Goal: Information Seeking & Learning: Learn about a topic

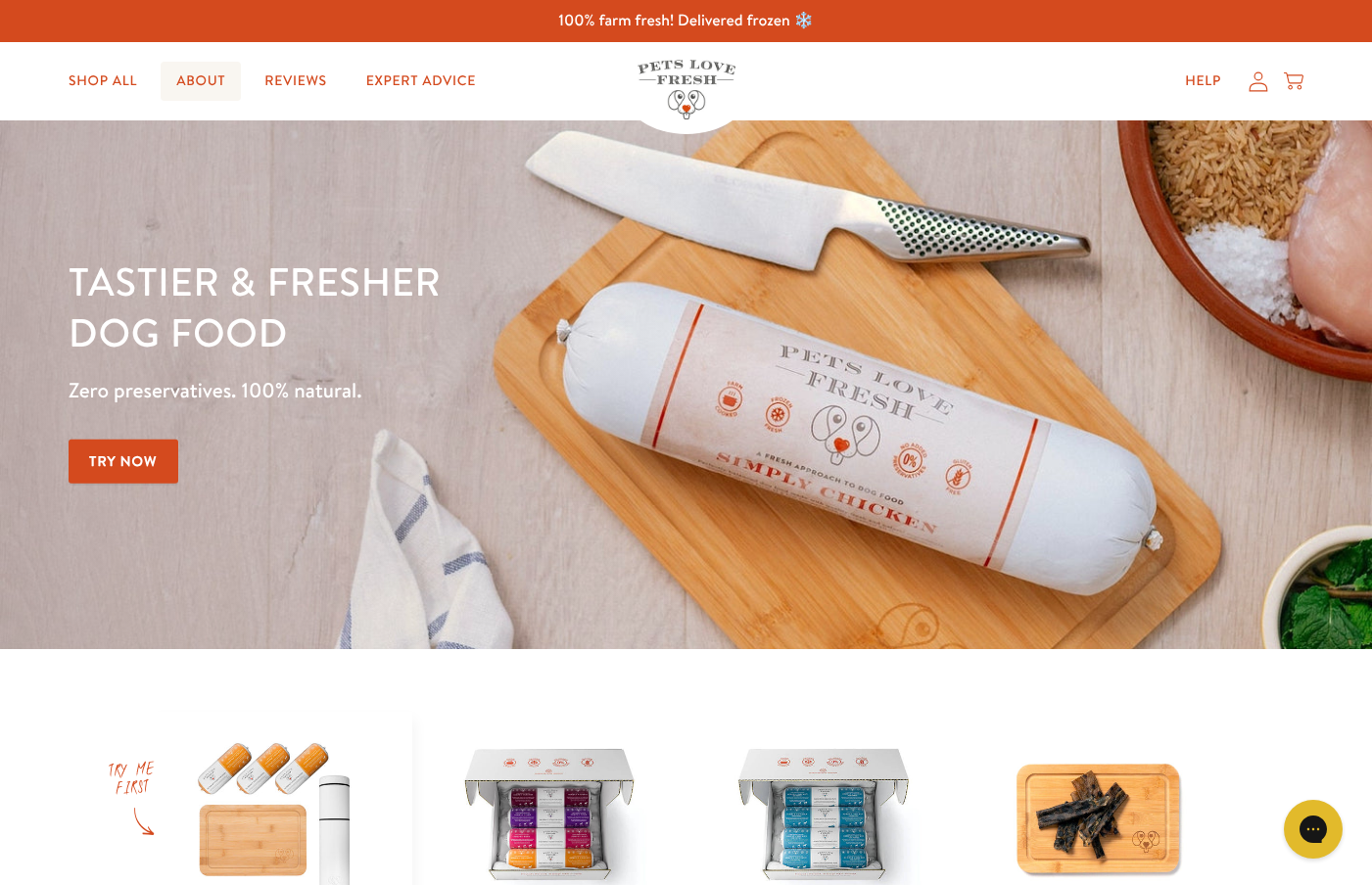
click at [204, 96] on link "About" at bounding box center [201, 81] width 80 height 40
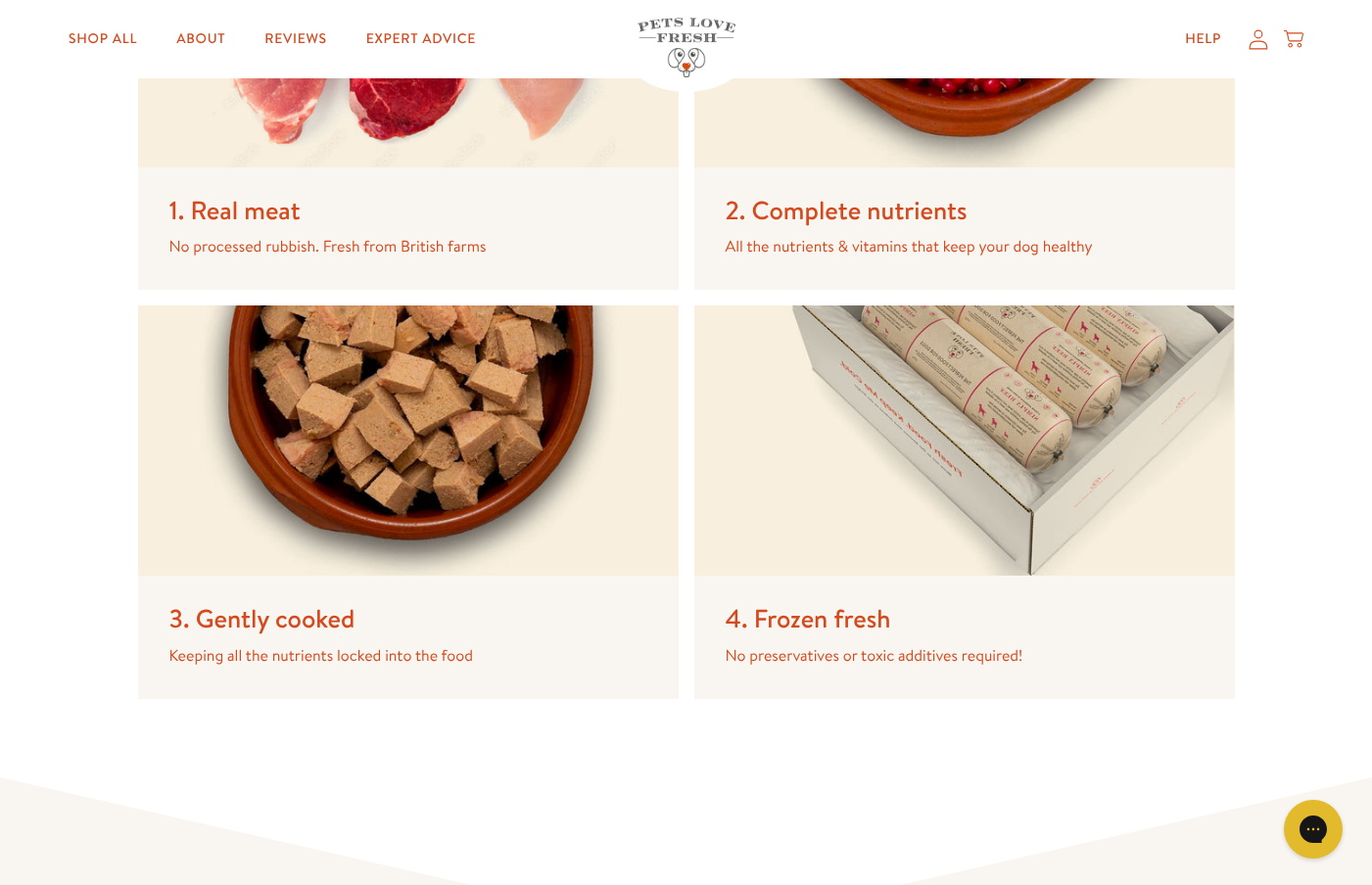
scroll to position [3105, 0]
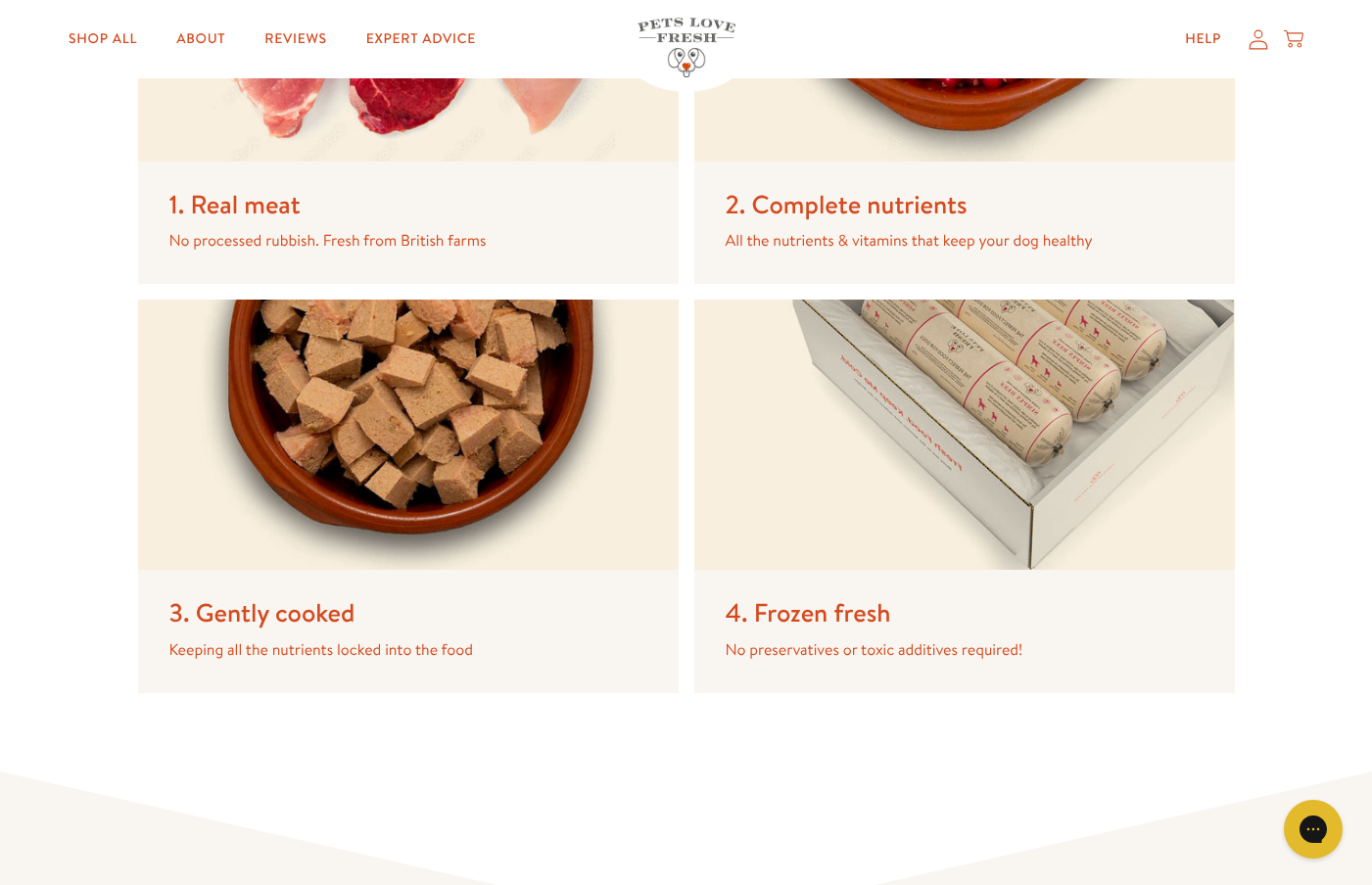
click at [816, 174] on div "2. Complete nutrients All the nutrients & vitamins that keep your dog healthy" at bounding box center [964, 88] width 540 height 393
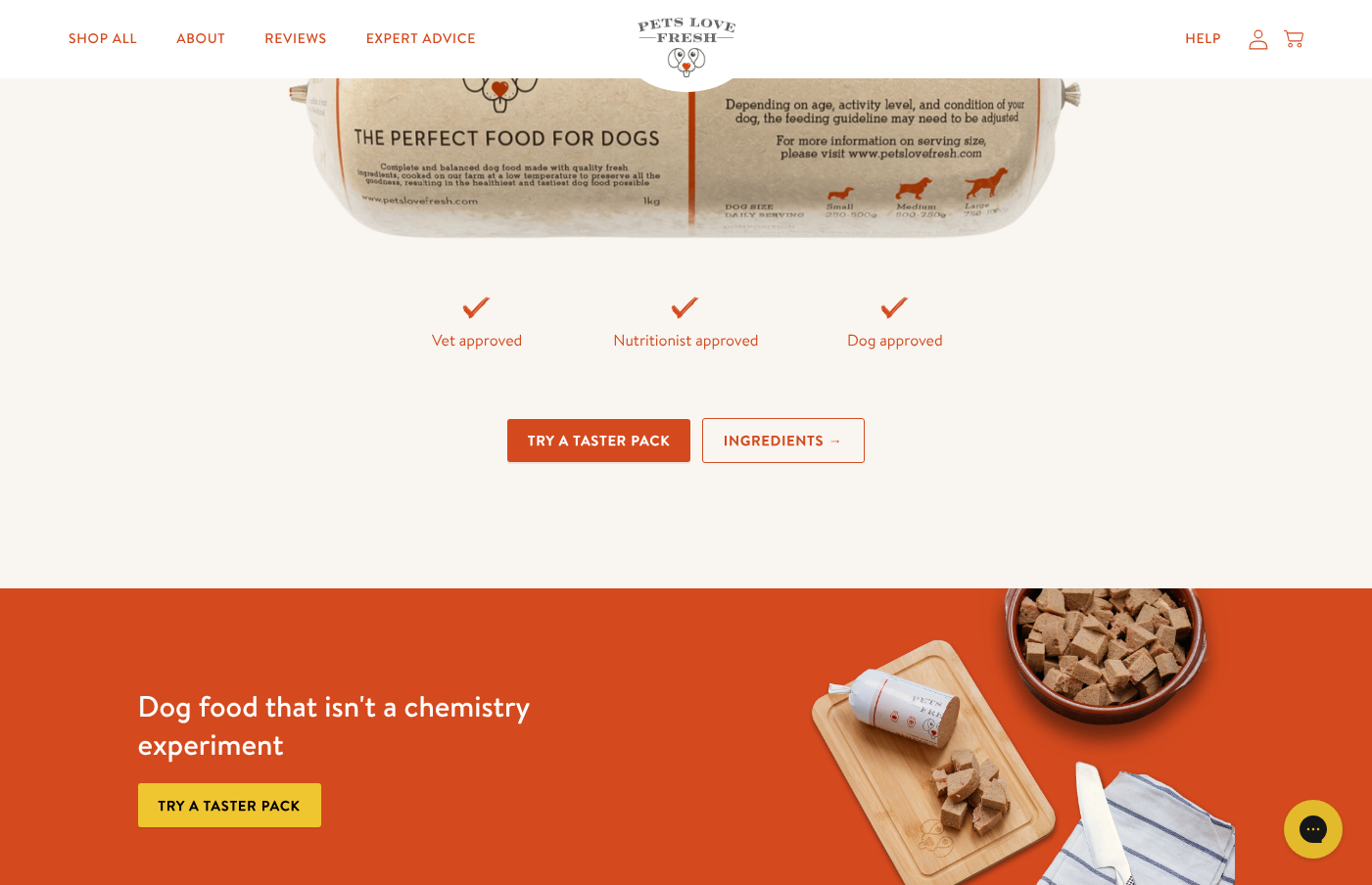
scroll to position [4455, 0]
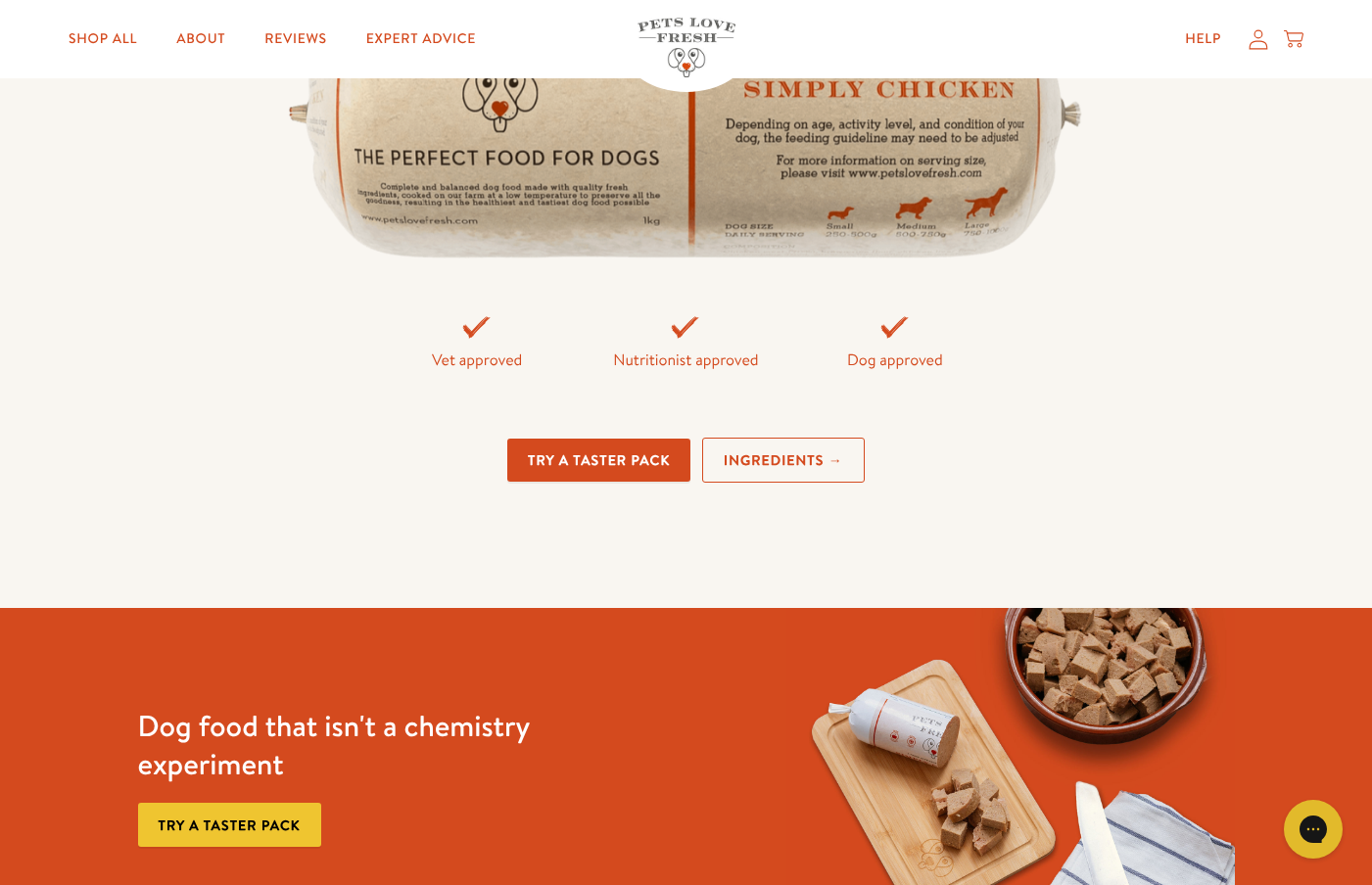
click at [809, 454] on link "Ingredients →" at bounding box center [783, 460] width 163 height 46
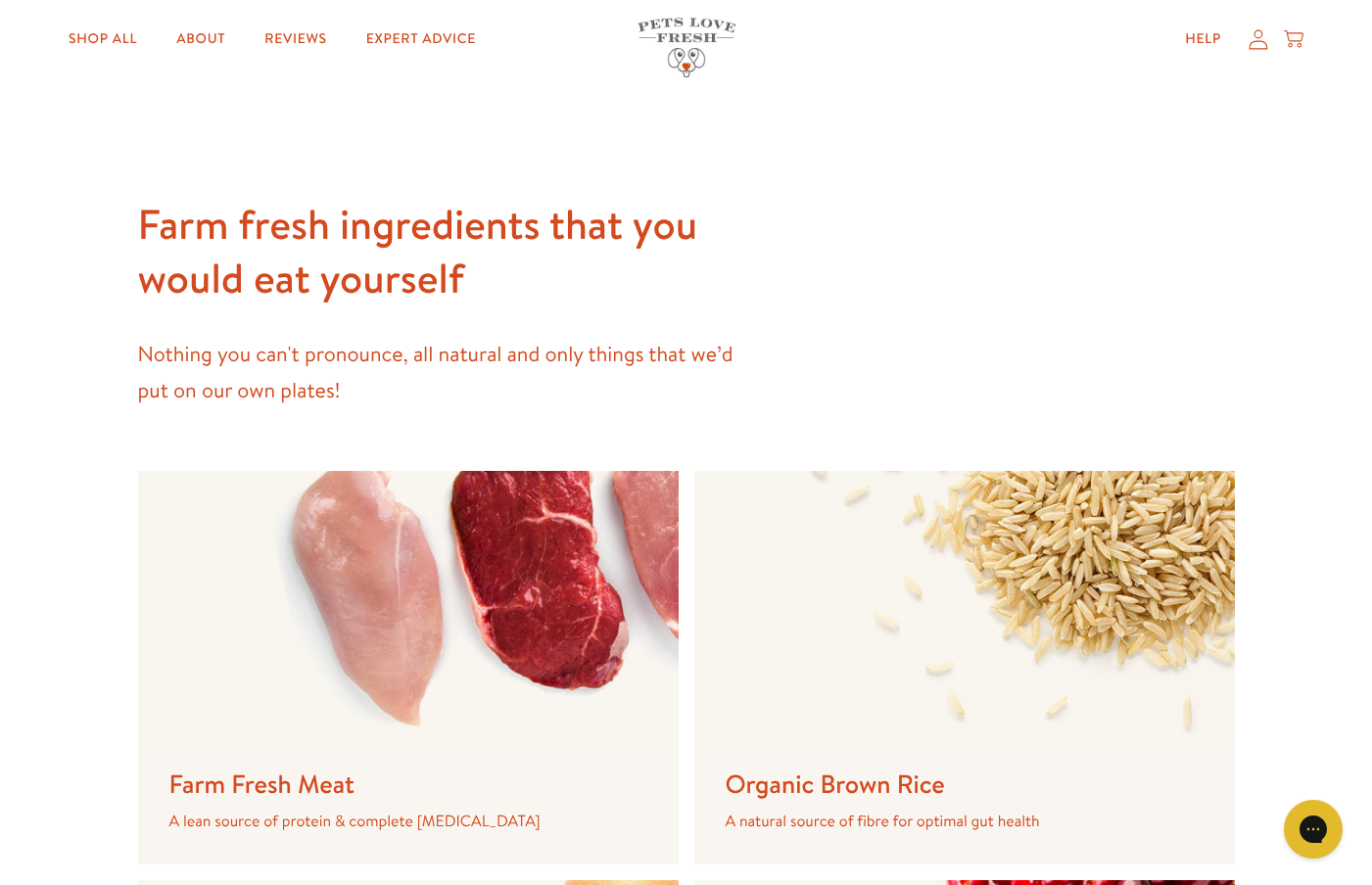
scroll to position [743, 0]
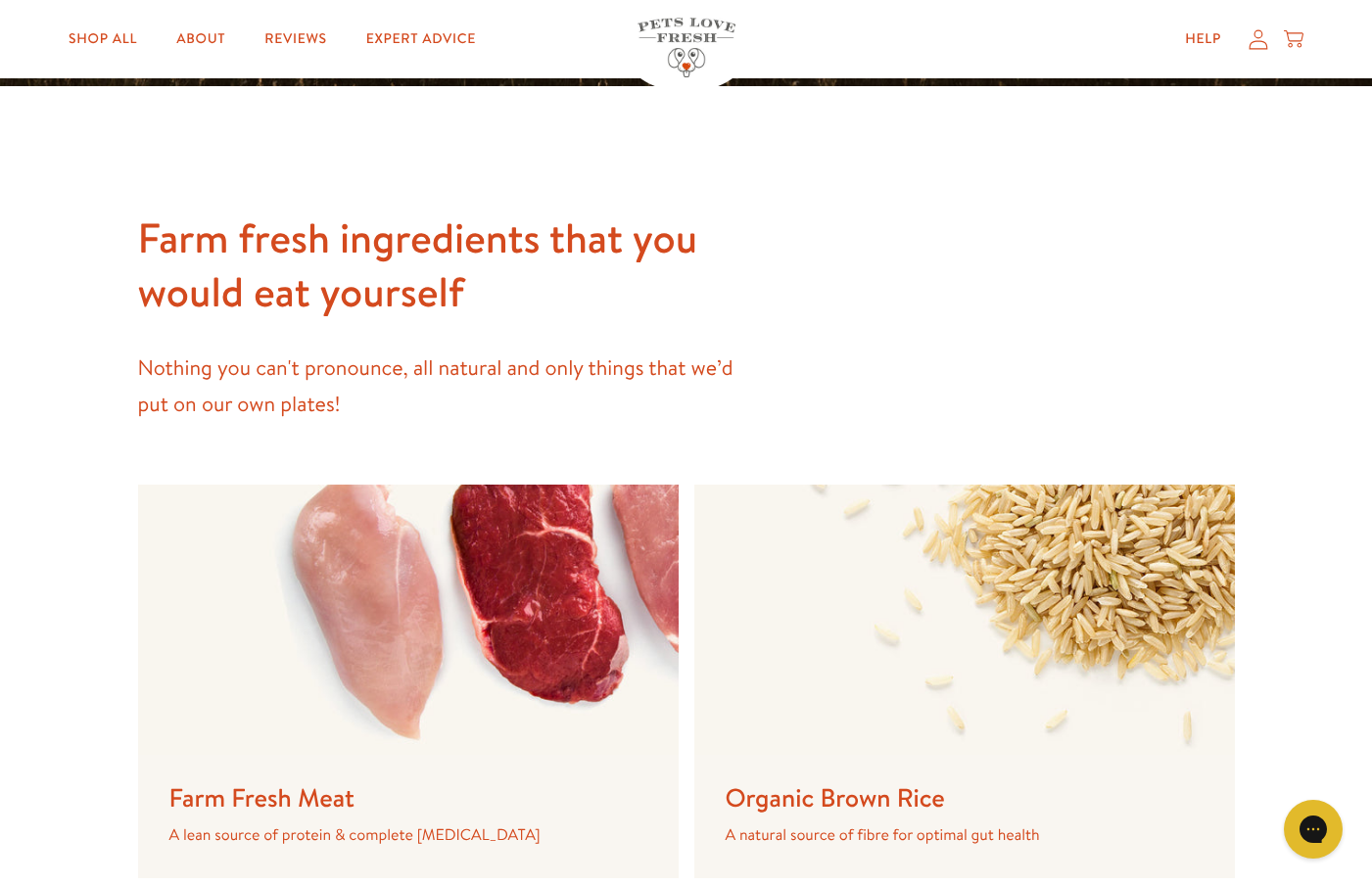
click at [559, 606] on img at bounding box center [408, 620] width 540 height 271
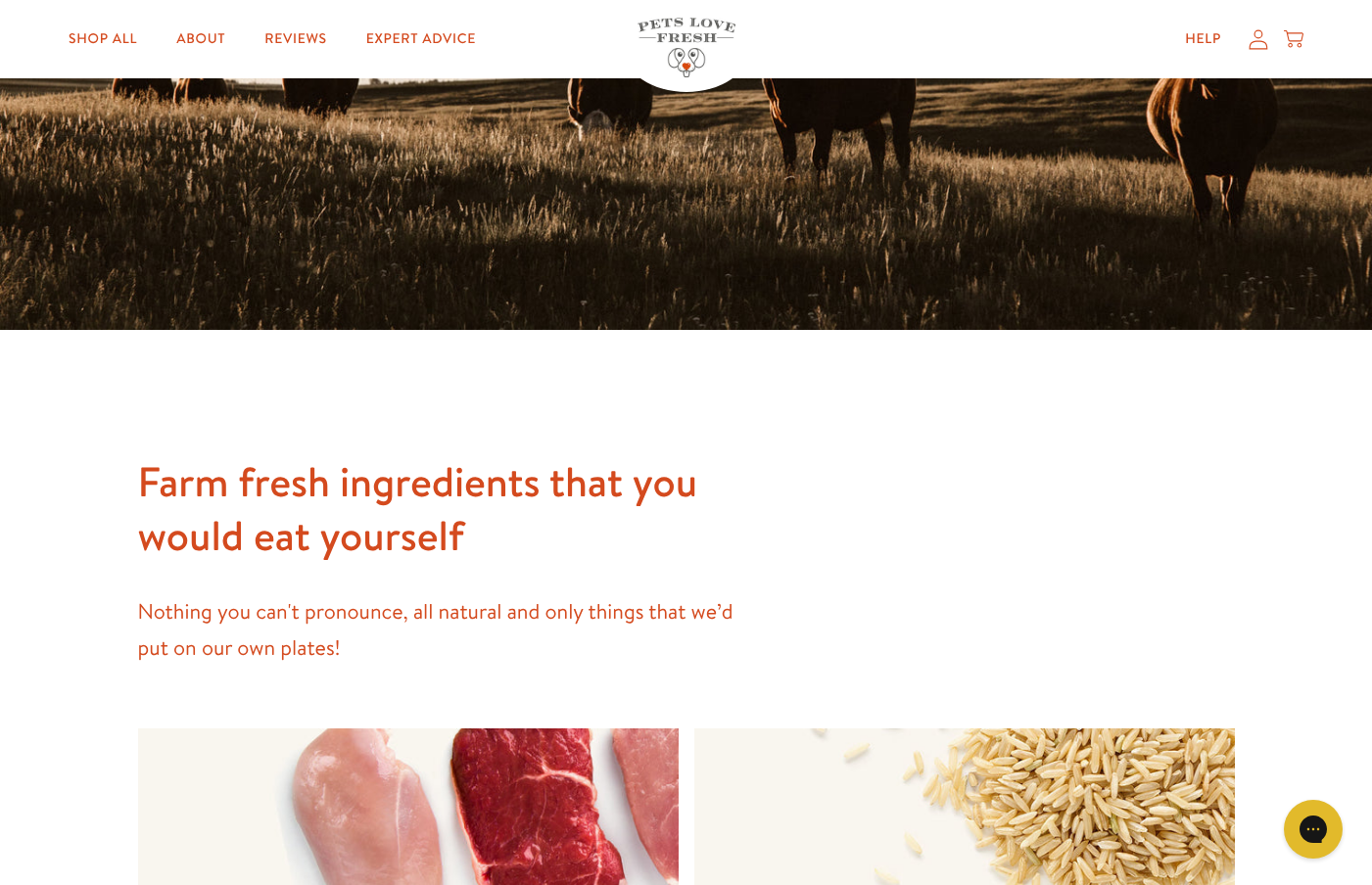
scroll to position [496, 0]
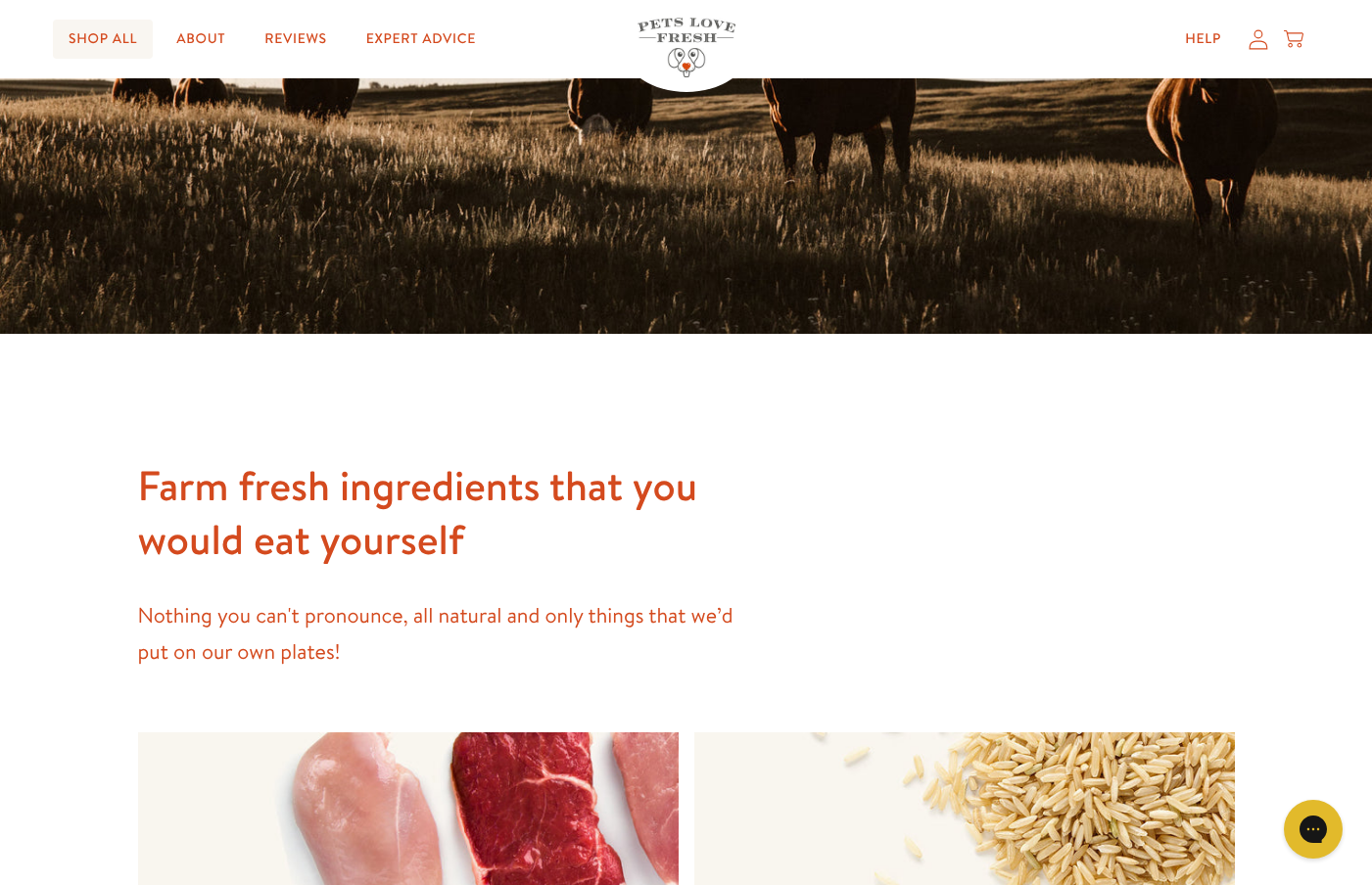
click at [125, 45] on link "Shop All" at bounding box center [103, 40] width 100 height 40
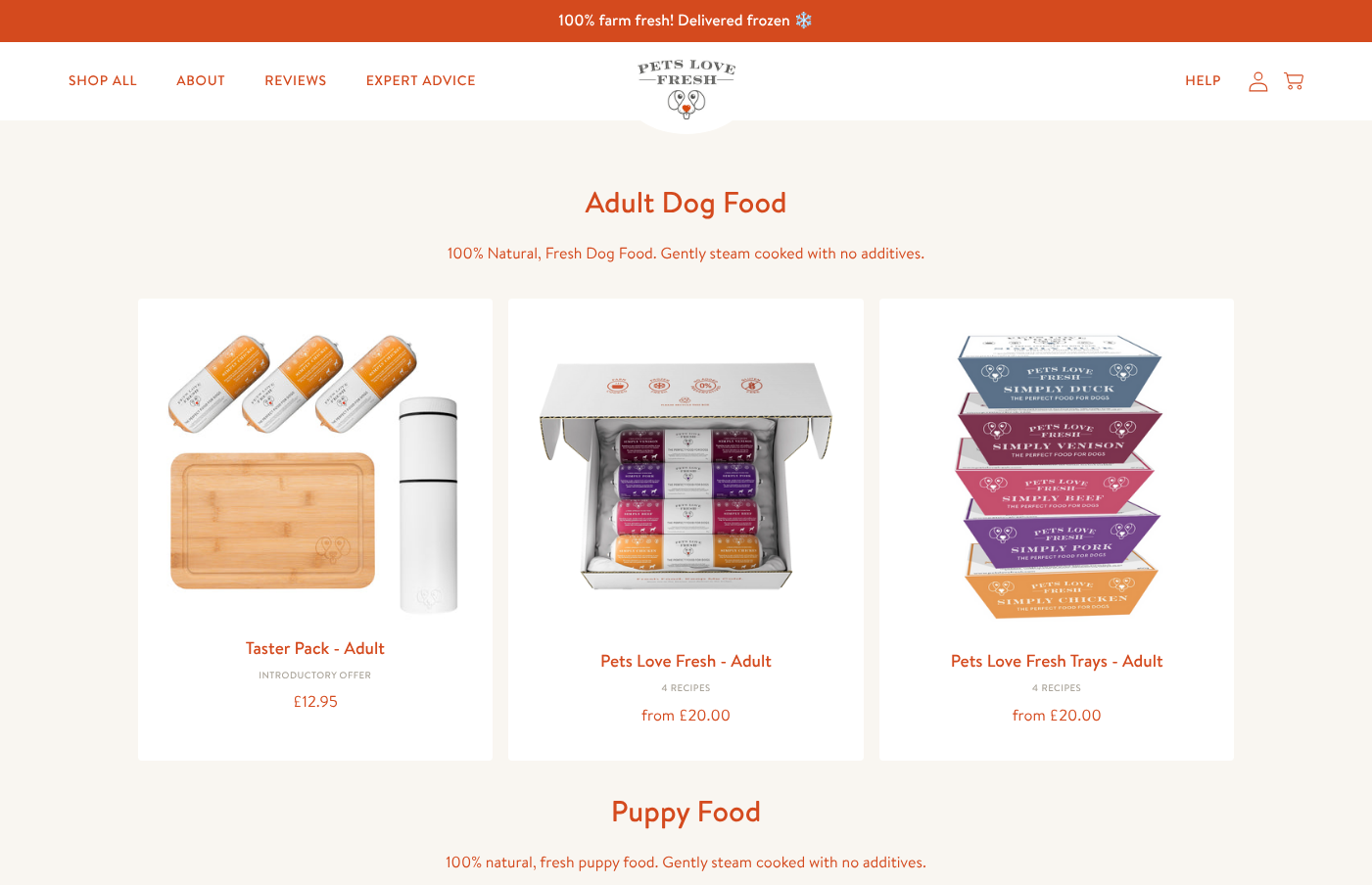
click at [565, 615] on img at bounding box center [686, 476] width 324 height 324
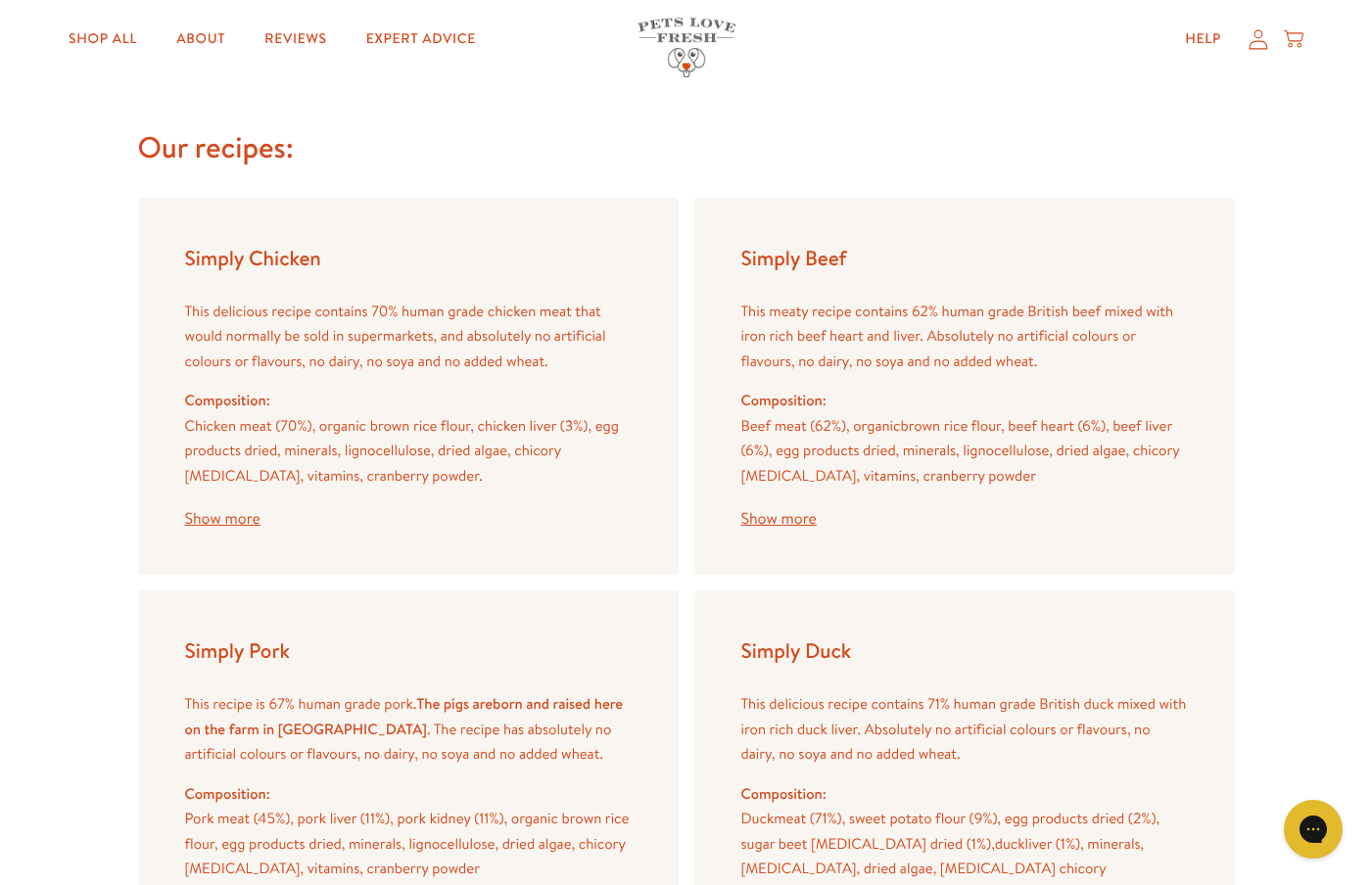
scroll to position [2275, 0]
